Goal: Task Accomplishment & Management: Complete application form

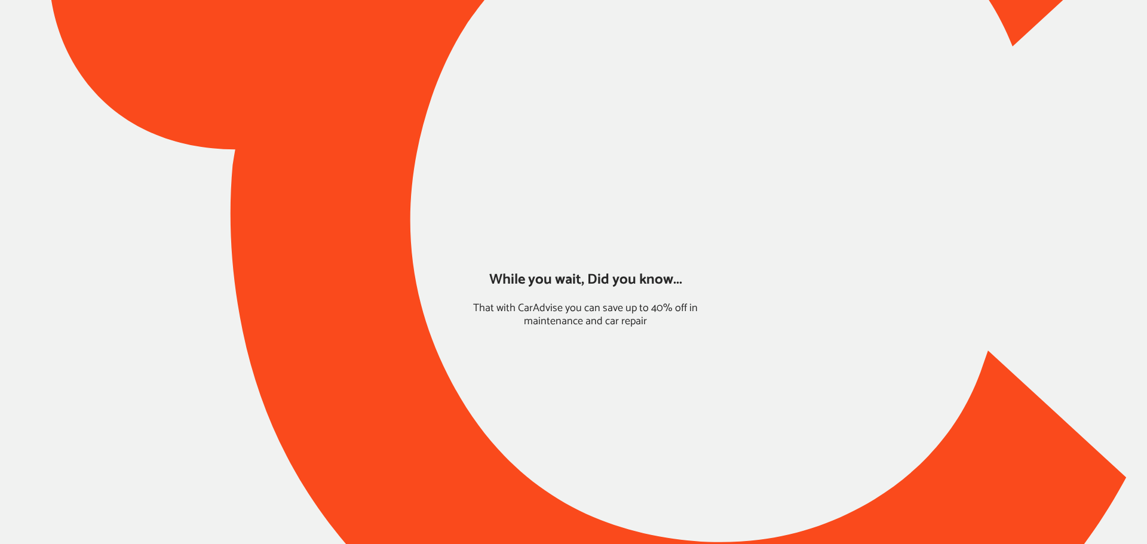
type input "*****"
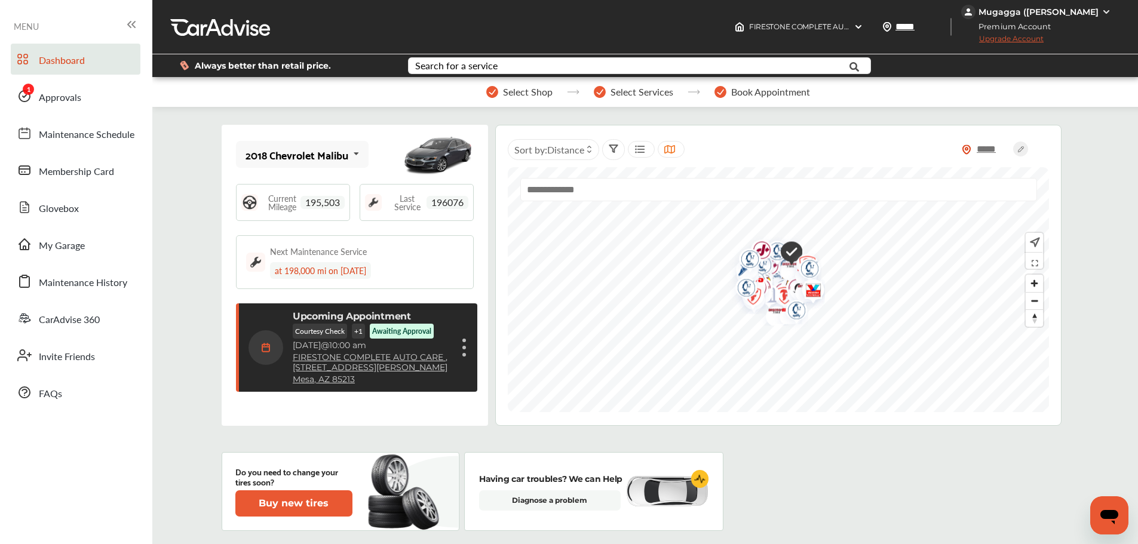
click at [85, 97] on link "Approvals" at bounding box center [76, 96] width 130 height 31
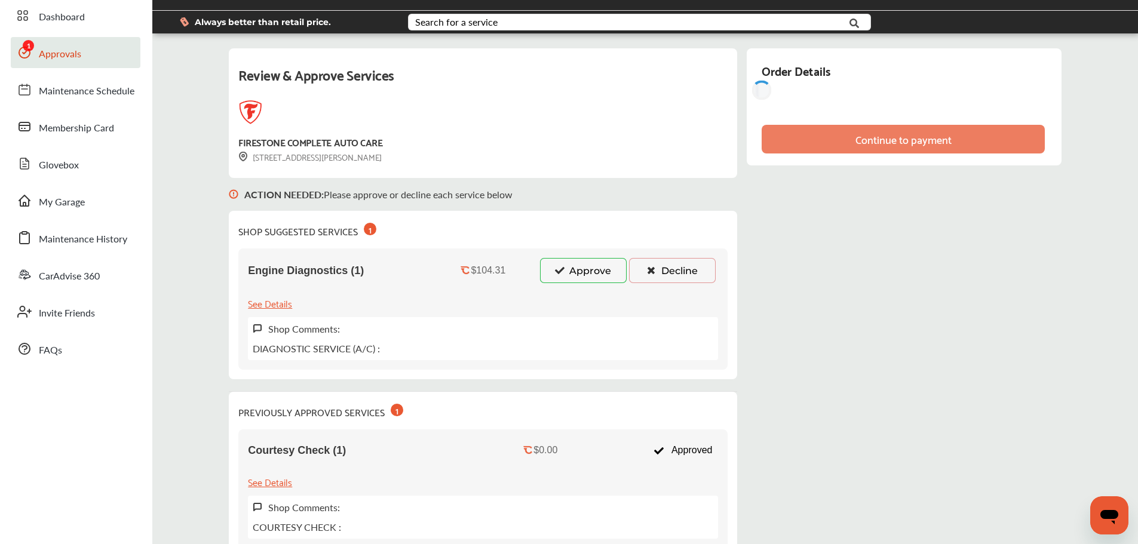
scroll to position [38, 0]
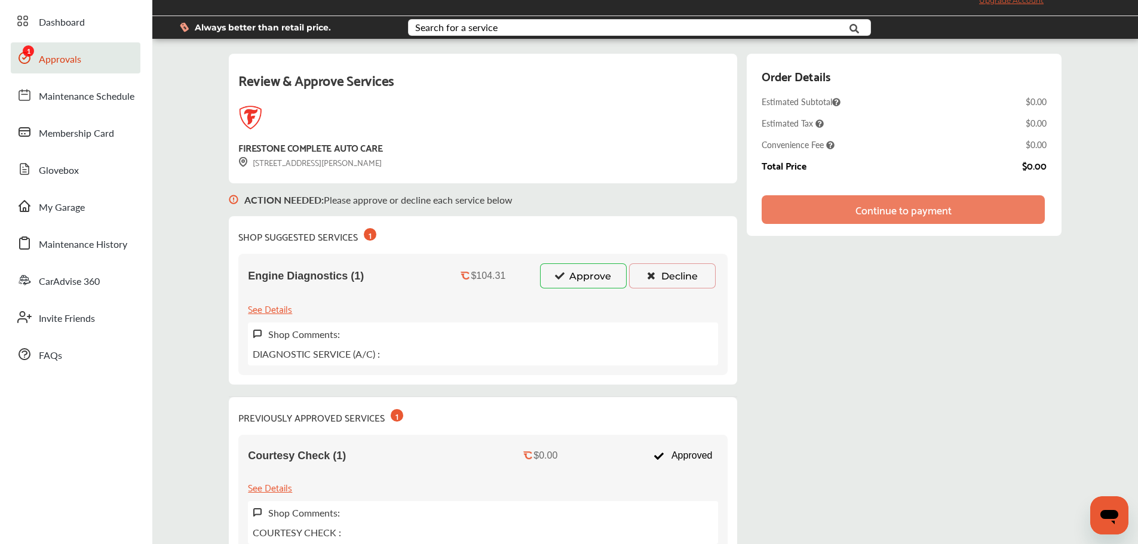
click at [575, 265] on button "Approve" at bounding box center [583, 276] width 87 height 25
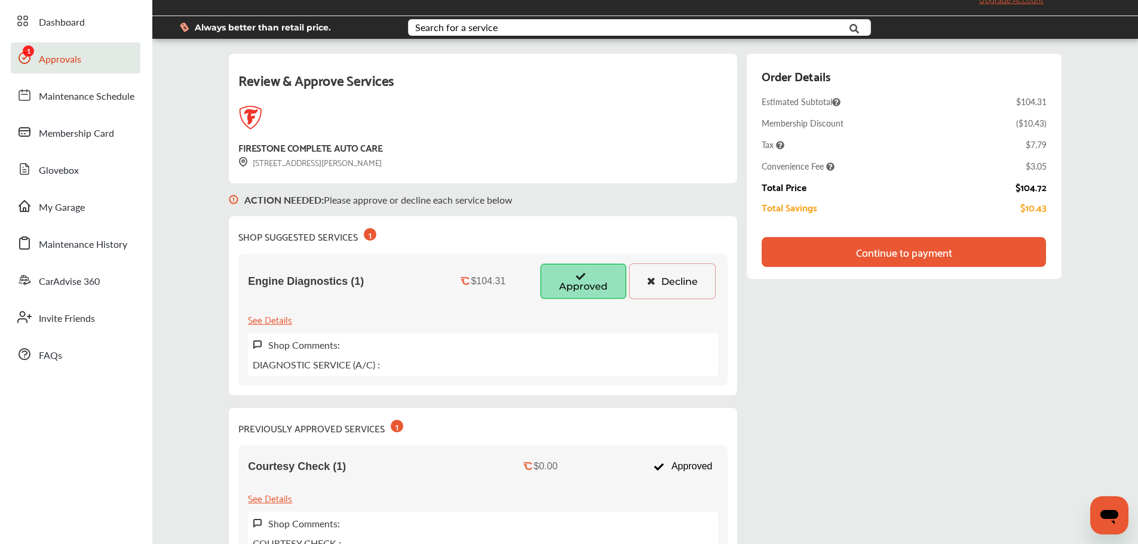
click at [867, 255] on div "Continue to payment" at bounding box center [904, 252] width 96 height 12
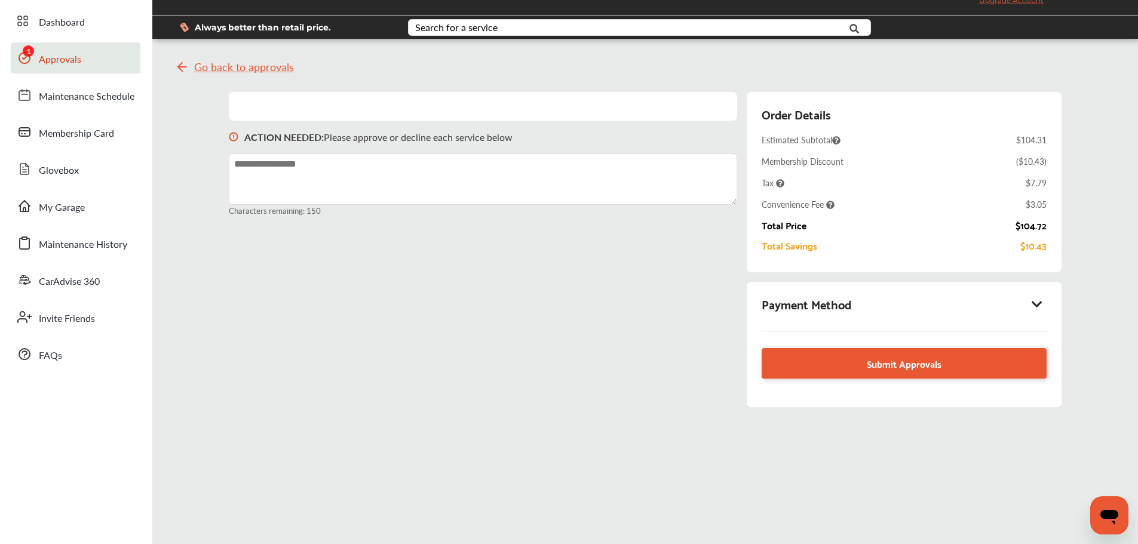
click at [867, 295] on div "Payment Method" at bounding box center [904, 304] width 284 height 20
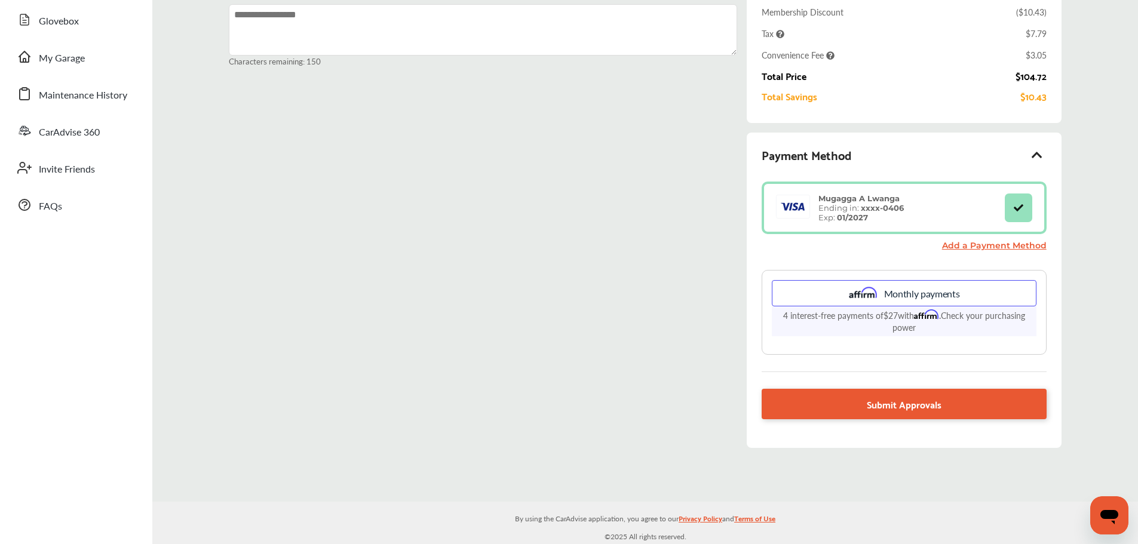
scroll to position [189, 0]
click at [834, 397] on link "Submit Approvals" at bounding box center [904, 403] width 284 height 30
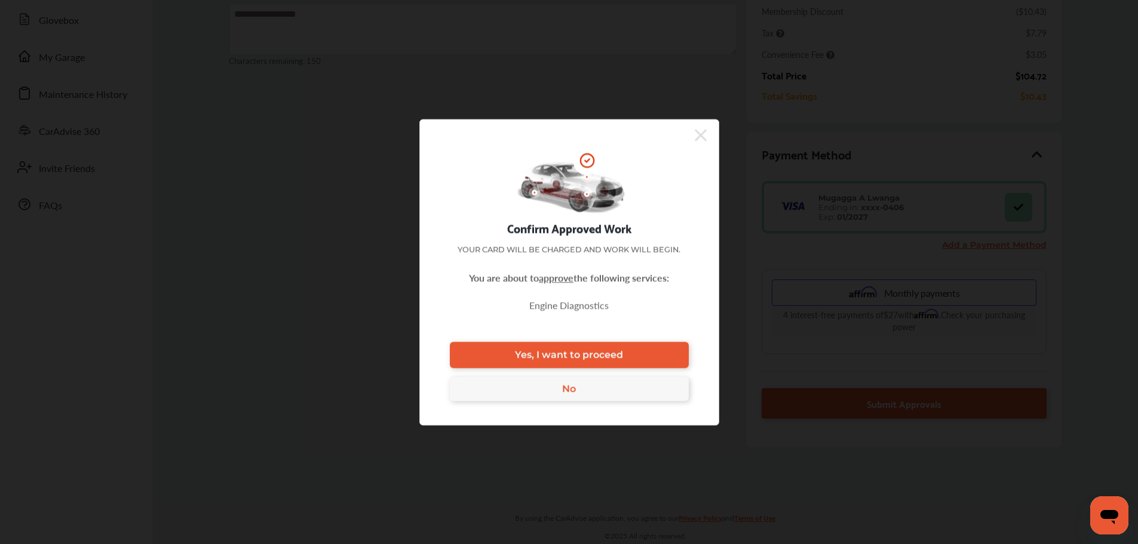
click at [606, 350] on span "Yes, I want to proceed" at bounding box center [569, 355] width 108 height 11
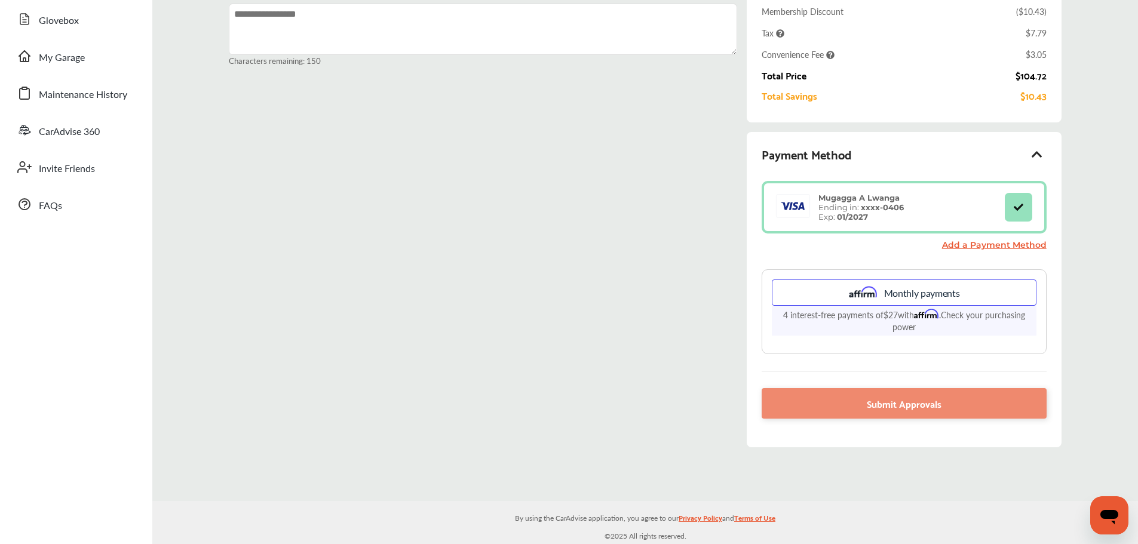
scroll to position [69, 0]
